Goal: Submit feedback/report problem: Submit feedback/report problem

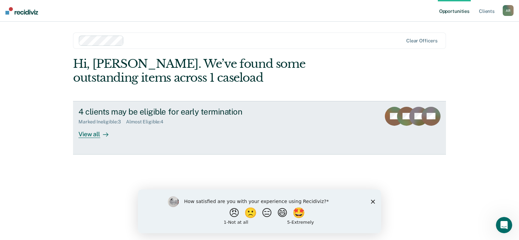
click at [98, 134] on div "View all" at bounding box center [97, 131] width 38 height 13
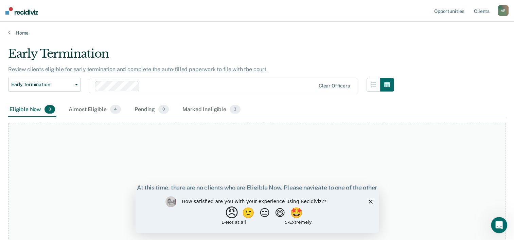
click at [225, 217] on button "😠" at bounding box center [232, 213] width 16 height 14
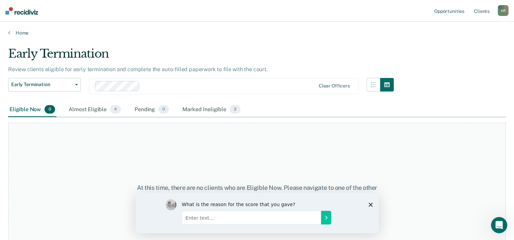
click at [243, 216] on input "Enter text..." at bounding box center [250, 218] width 139 height 14
drag, startPoint x: 228, startPoint y: 220, endPoint x: 270, endPoint y: 217, distance: 42.6
click at [270, 217] on input "I feel this app is repetive and its auto fill paperwork does not help me as I d…" at bounding box center [250, 218] width 139 height 14
click at [246, 217] on input "I feel this app is repetitive and its auto fill paperwork does not help me as I…" at bounding box center [250, 218] width 139 height 14
type input "I feel this app is repetitive and its auto fill paperwork does not help me as I…"
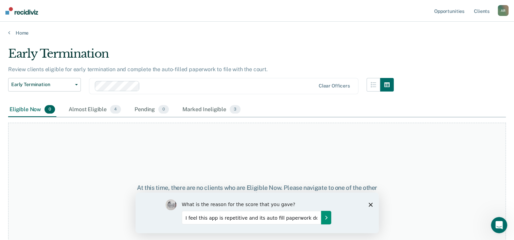
click at [324, 219] on icon "Submit your response" at bounding box center [325, 217] width 5 height 5
